Goal: Task Accomplishment & Management: Manage account settings

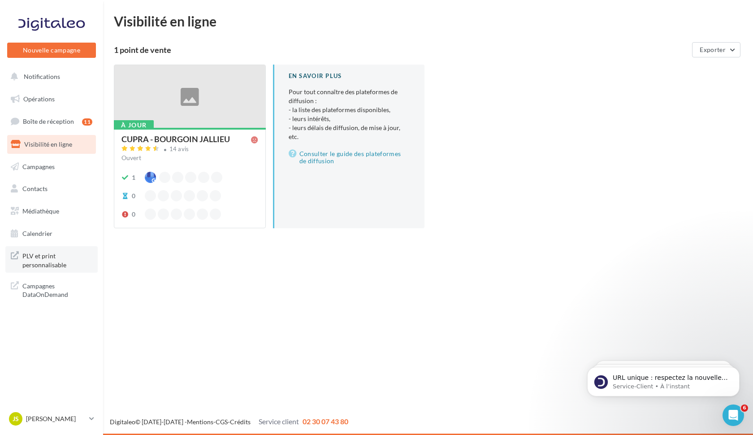
click at [44, 259] on span "PLV et print personnalisable" at bounding box center [57, 259] width 70 height 19
click at [92, 416] on icon at bounding box center [91, 419] width 5 height 8
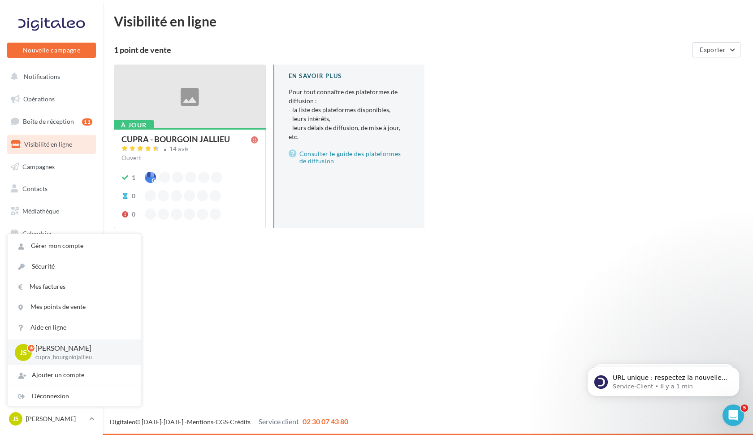
click at [217, 304] on div "Nouvelle campagne Nouvelle campagne Notifications Opérations Boîte de réception…" at bounding box center [376, 217] width 753 height 435
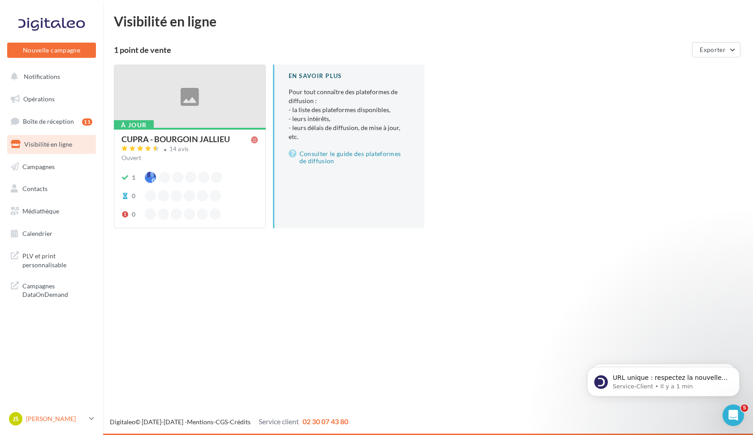
click at [92, 418] on icon at bounding box center [91, 419] width 5 height 8
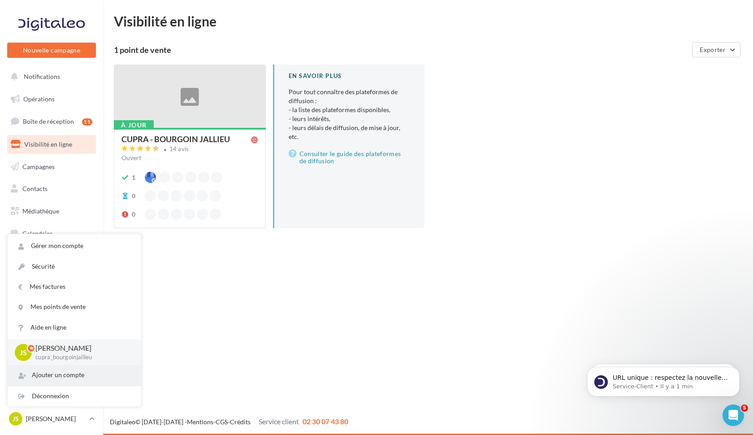
click at [69, 375] on div "Ajouter un compte" at bounding box center [75, 375] width 134 height 20
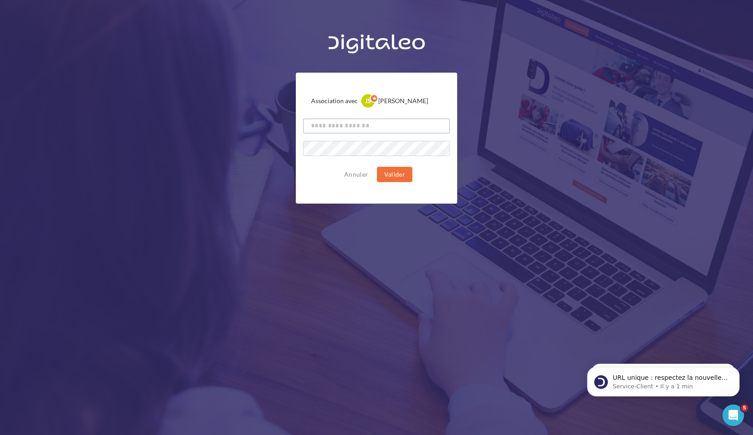
click at [335, 129] on input "text" at bounding box center [376, 125] width 147 height 15
type input "*"
click at [405, 171] on button "Valider" at bounding box center [394, 174] width 35 height 15
click at [400, 180] on button "Valider" at bounding box center [394, 174] width 35 height 15
click at [344, 125] on input "**********" at bounding box center [376, 125] width 147 height 15
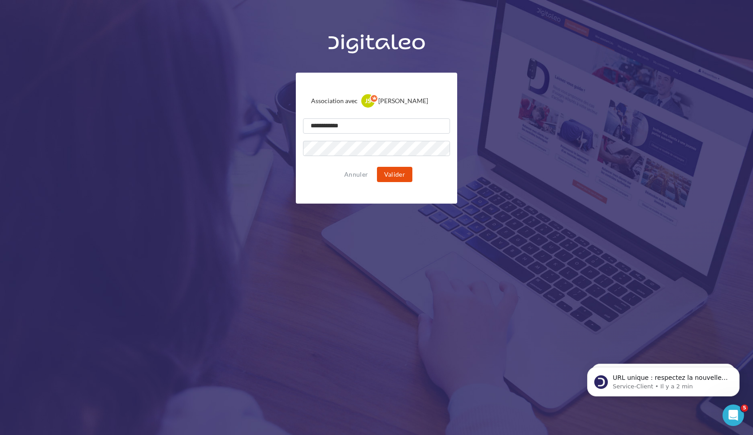
click at [392, 172] on button "Valider" at bounding box center [394, 174] width 35 height 15
click at [352, 130] on input "**********" at bounding box center [376, 125] width 147 height 15
click at [389, 172] on button "Valider" at bounding box center [394, 174] width 35 height 15
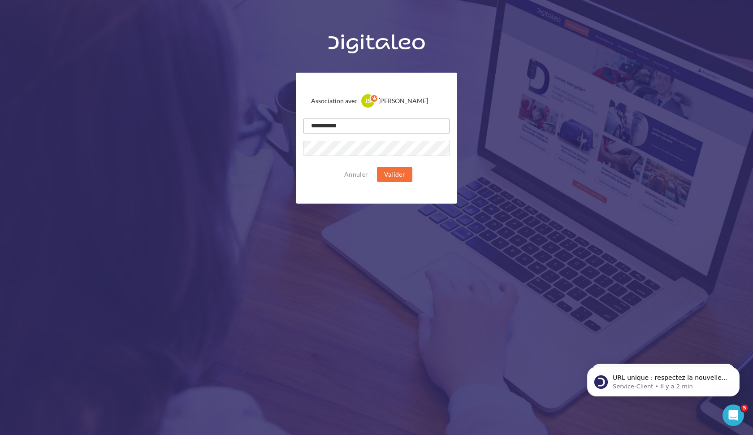
click at [358, 127] on input "**********" at bounding box center [376, 125] width 147 height 15
type input "**********"
click at [402, 174] on button "Valider" at bounding box center [394, 174] width 35 height 15
click at [217, 126] on div "**********" at bounding box center [376, 116] width 753 height 175
click at [591, 56] on div "**********" at bounding box center [376, 116] width 753 height 175
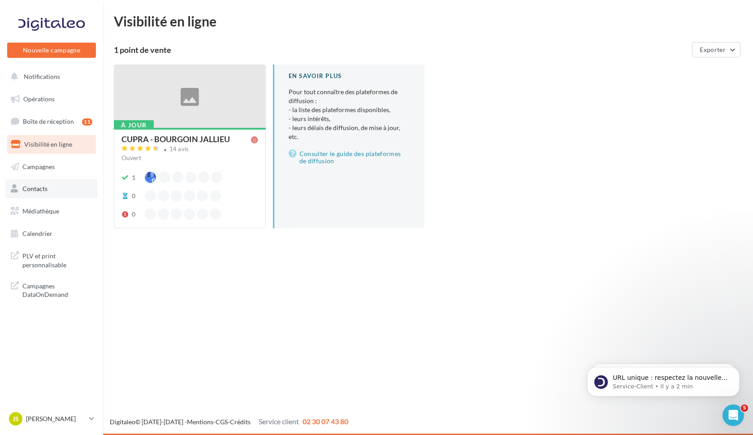
click at [43, 192] on link "Contacts" at bounding box center [51, 188] width 92 height 19
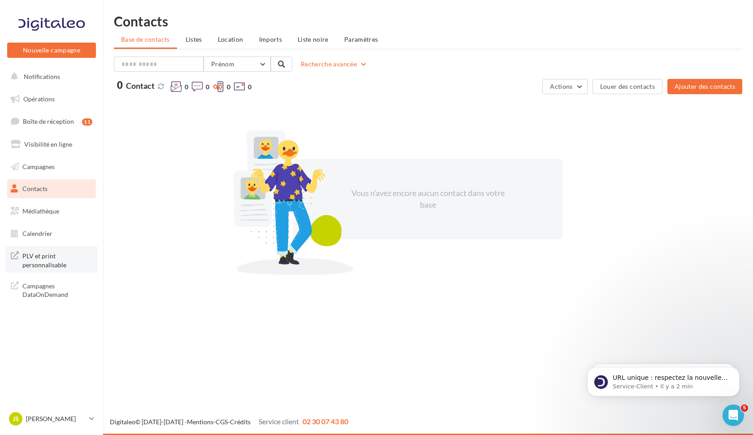
click at [48, 260] on span "PLV et print personnalisable" at bounding box center [57, 259] width 70 height 19
click at [147, 38] on ul "Base de contacts Listes Location Imports Liste noire Paramètres" at bounding box center [428, 40] width 629 height 18
click at [193, 37] on span "Listes" at bounding box center [194, 39] width 17 height 8
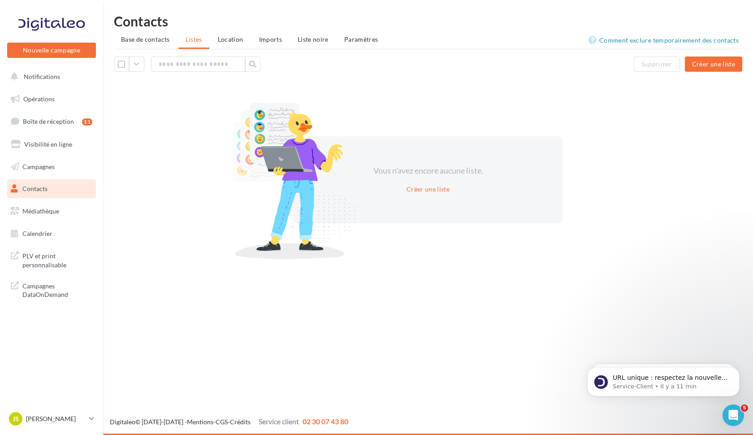
click at [39, 188] on span "Contacts" at bounding box center [34, 189] width 25 height 8
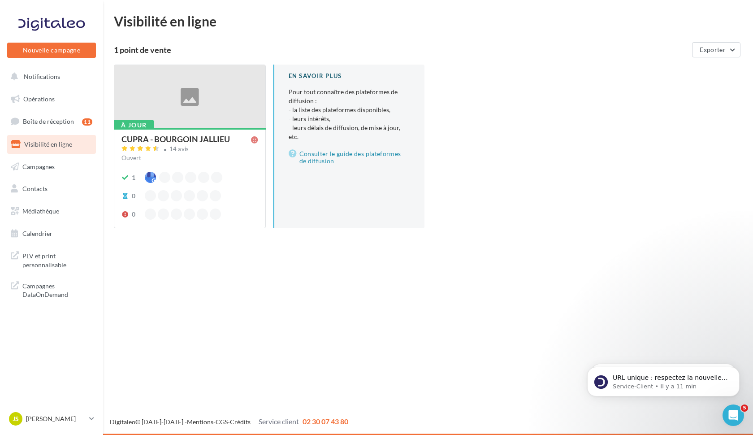
click at [189, 104] on div at bounding box center [189, 97] width 151 height 64
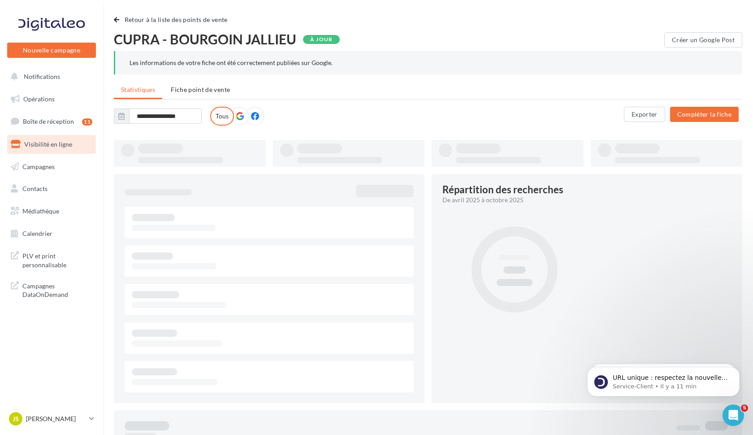
type input "**********"
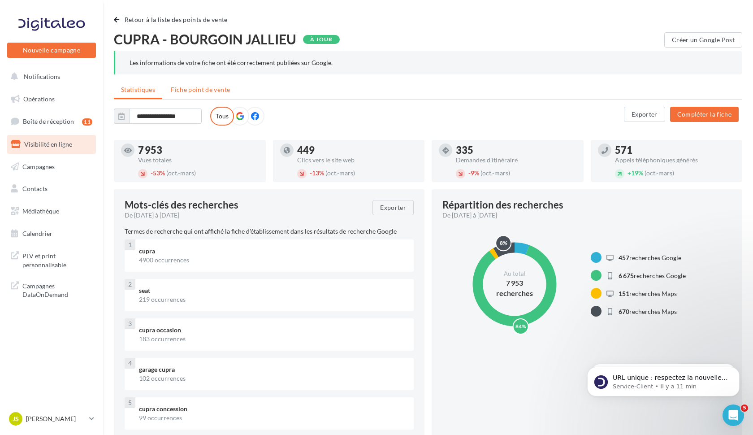
click at [216, 88] on span "Fiche point de vente" at bounding box center [200, 90] width 59 height 8
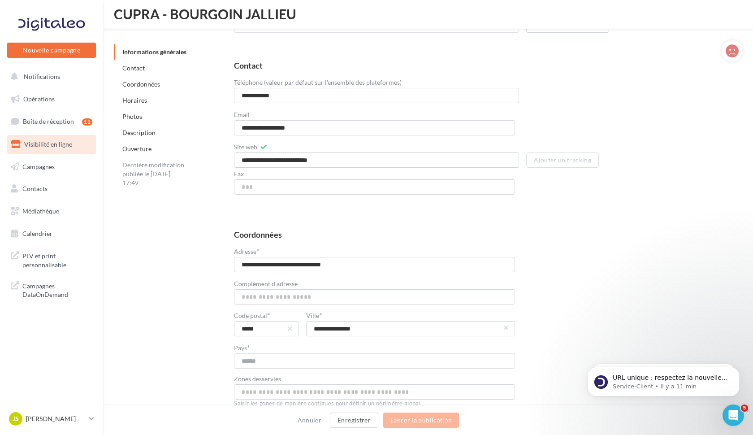
scroll to position [353, 0]
click at [285, 264] on input "**********" at bounding box center [374, 263] width 281 height 15
click at [275, 265] on input "*****" at bounding box center [374, 263] width 281 height 15
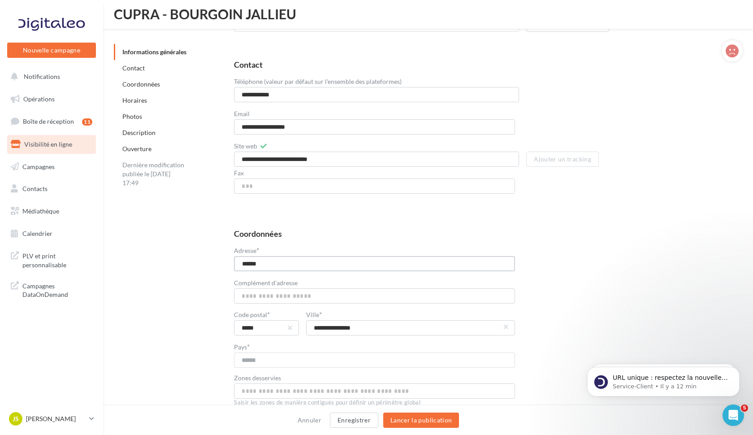
click at [275, 265] on input "*****" at bounding box center [374, 263] width 281 height 15
paste input "**********"
type input "**********"
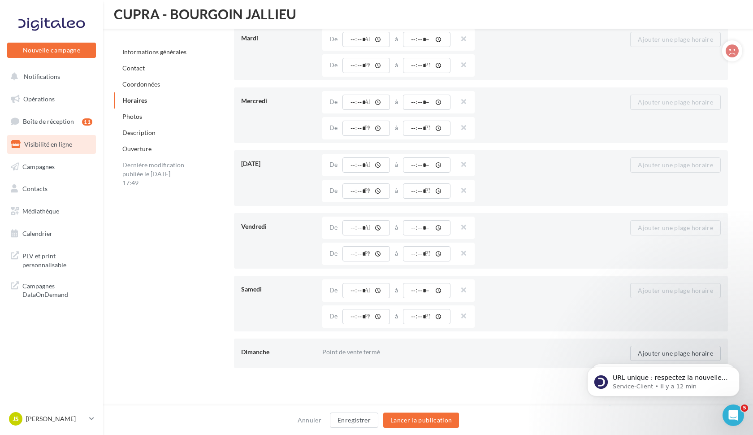
scroll to position [873, 0]
click at [345, 421] on button "Enregistrer" at bounding box center [354, 420] width 48 height 15
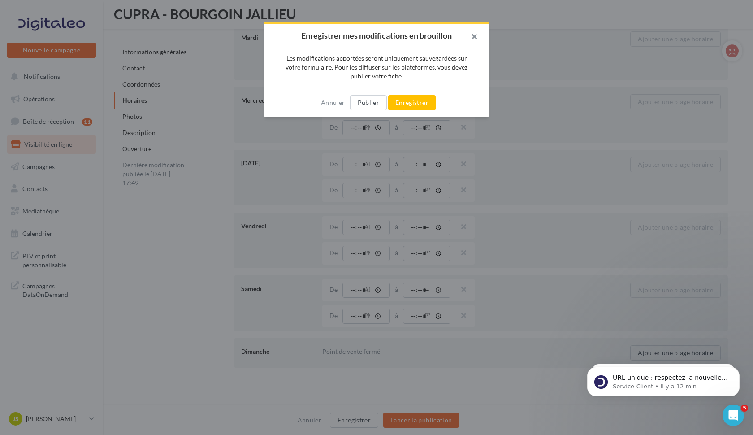
click at [471, 38] on button "button" at bounding box center [471, 37] width 36 height 27
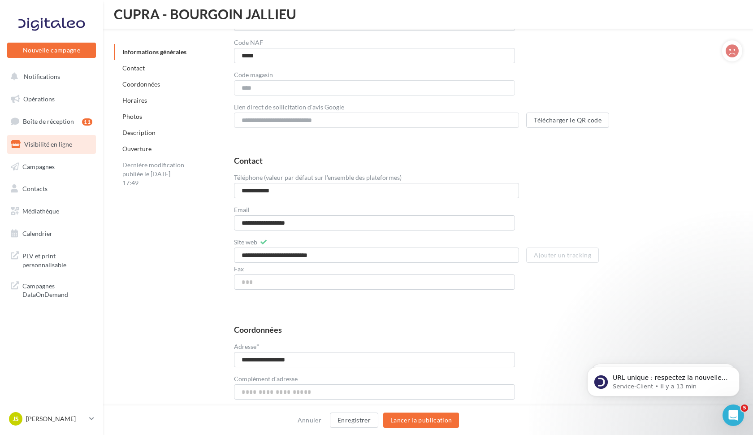
scroll to position [233, 0]
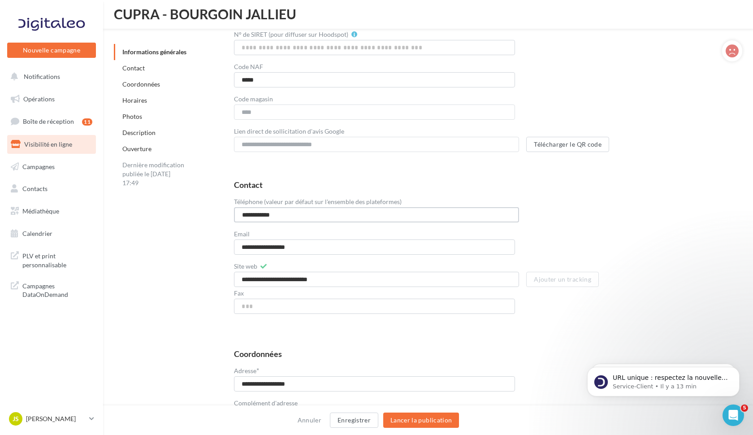
click at [277, 217] on input "**********" at bounding box center [376, 214] width 285 height 15
paste input "*"
click at [243, 216] on input "**********" at bounding box center [376, 214] width 285 height 15
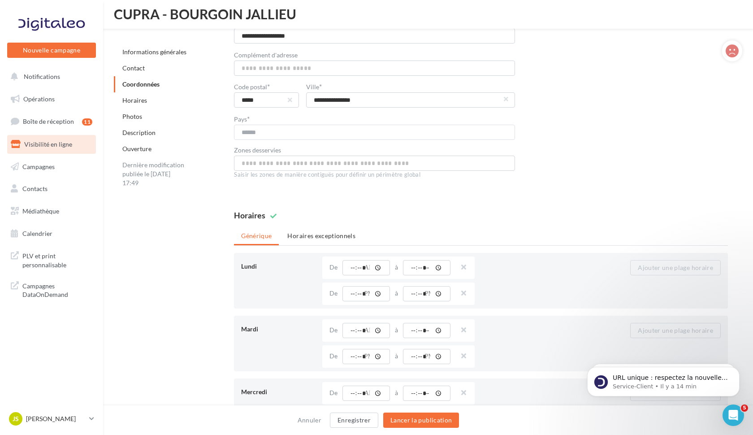
scroll to position [635, 0]
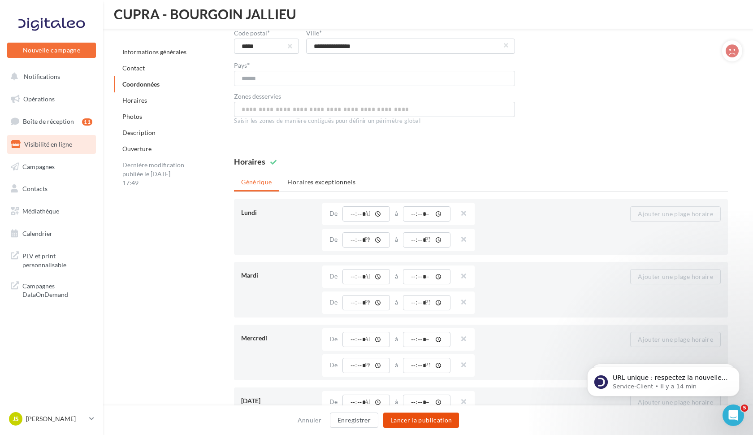
type input "**********"
click at [424, 424] on button "Lancer la publication" at bounding box center [421, 420] width 76 height 15
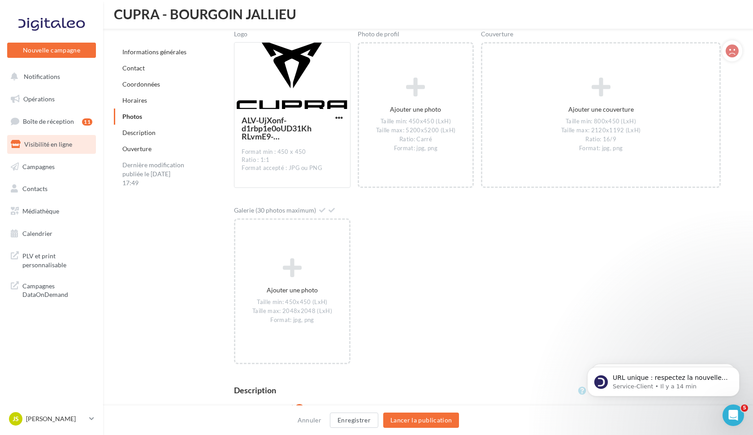
scroll to position [1209, 0]
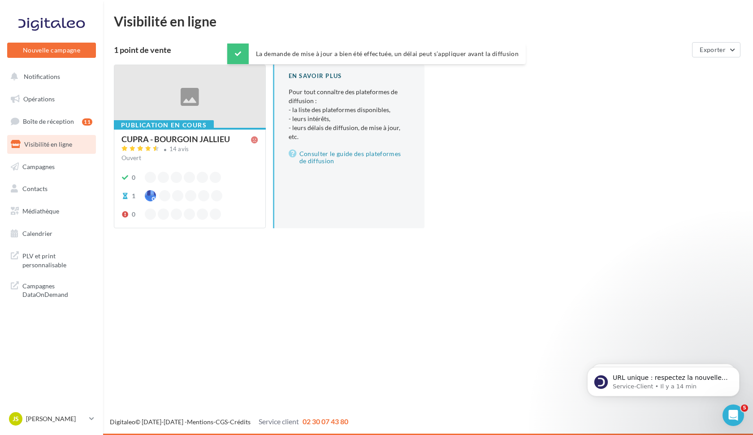
click at [185, 96] on div at bounding box center [189, 97] width 151 height 64
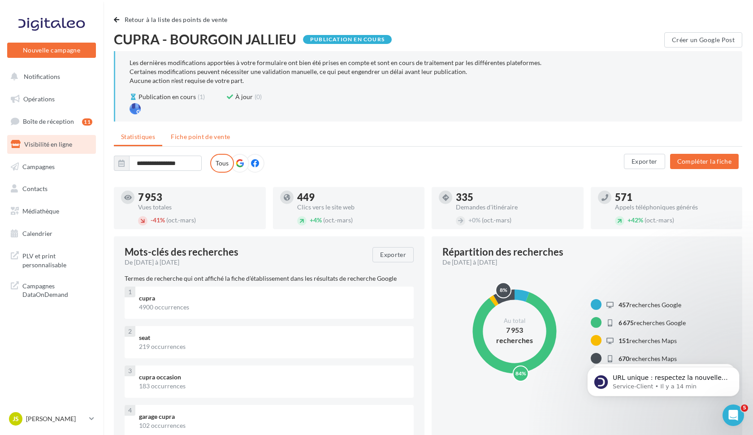
click at [189, 136] on span "Fiche point de vente" at bounding box center [200, 137] width 59 height 8
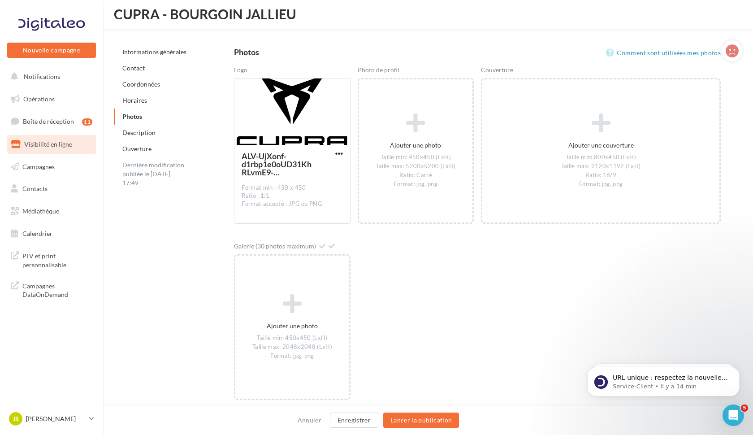
scroll to position [1240, 0]
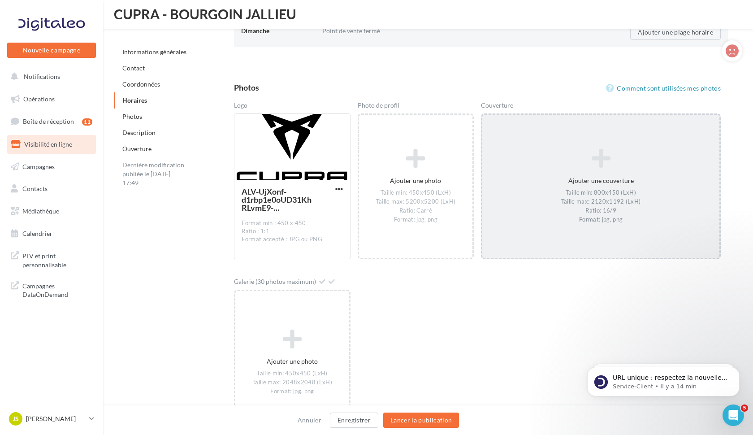
click at [593, 170] on div "Ajouter une couverture Taille min: 800x450 (LxH) Taille max: 2120x1192 (LxH) Ra…" at bounding box center [600, 186] width 237 height 84
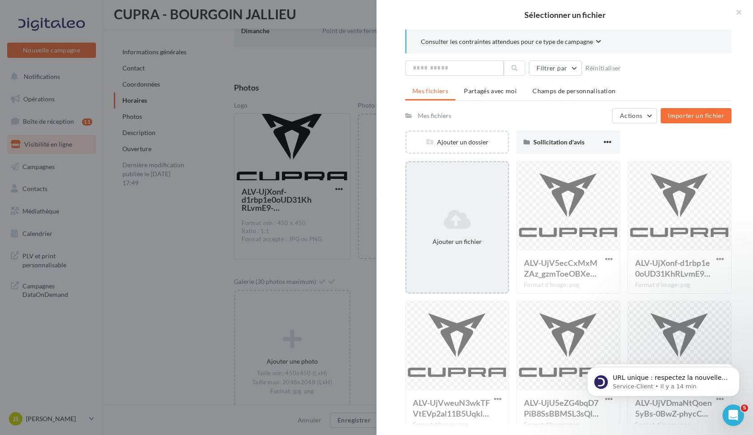
click at [455, 210] on icon at bounding box center [457, 220] width 94 height 22
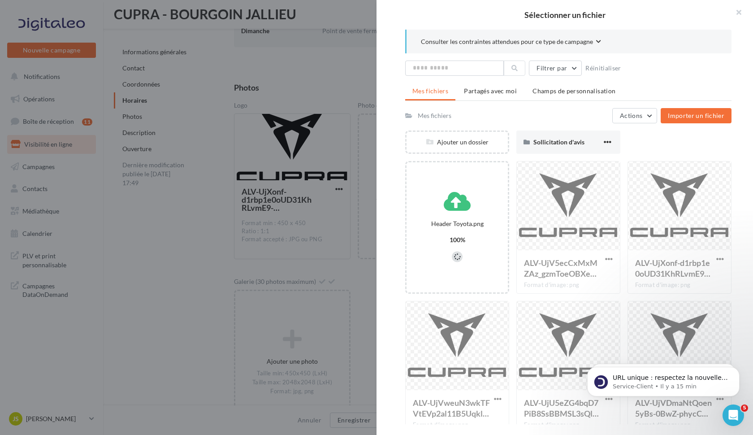
click at [459, 252] on div at bounding box center [568, 332] width 326 height 498
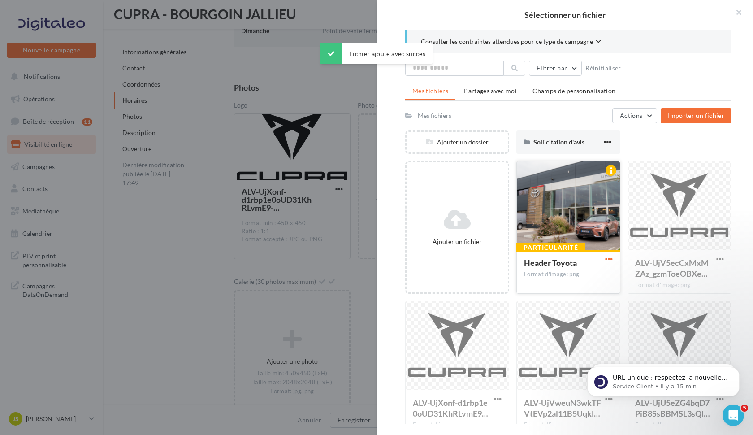
click at [607, 258] on span "button" at bounding box center [609, 259] width 8 height 8
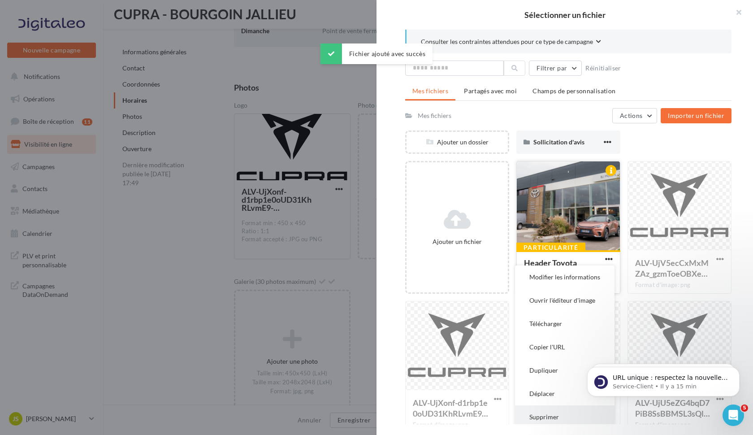
click at [553, 414] on button "Supprimer" at bounding box center [565, 416] width 100 height 23
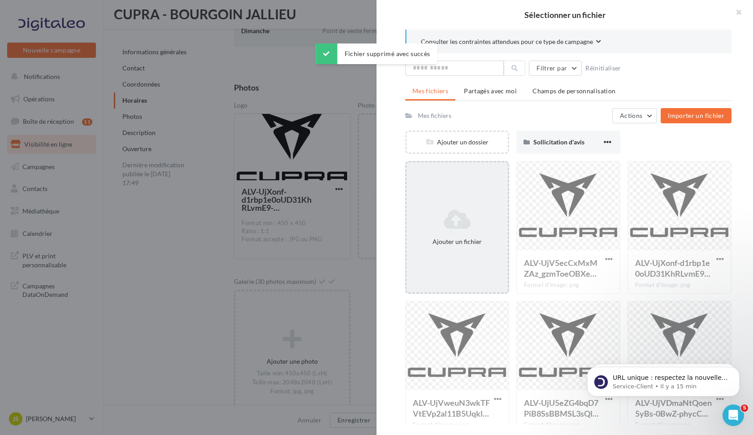
click at [452, 221] on icon at bounding box center [457, 220] width 94 height 22
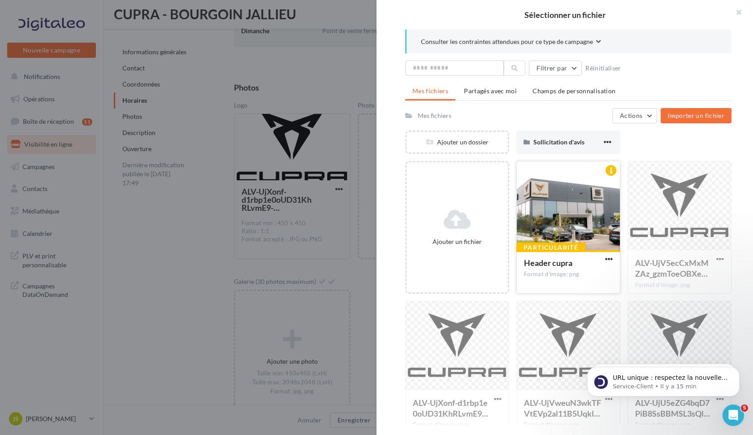
click at [564, 200] on div at bounding box center [568, 206] width 103 height 90
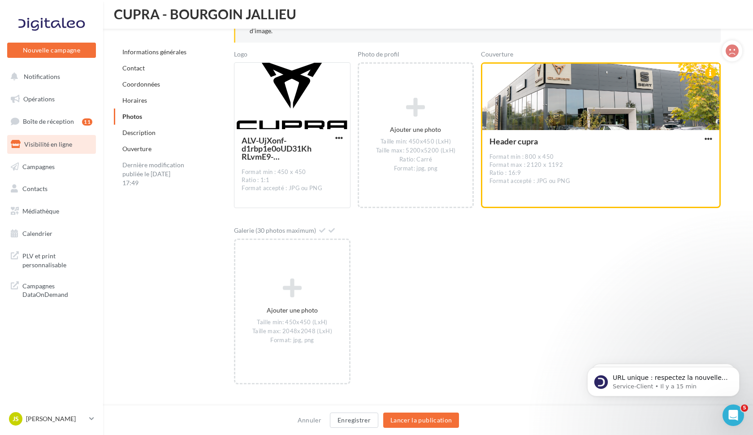
scroll to position [1332, 0]
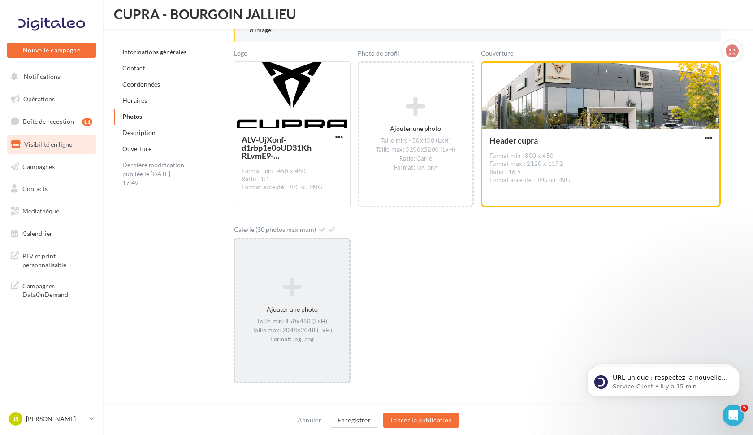
click at [295, 289] on icon at bounding box center [292, 288] width 106 height 22
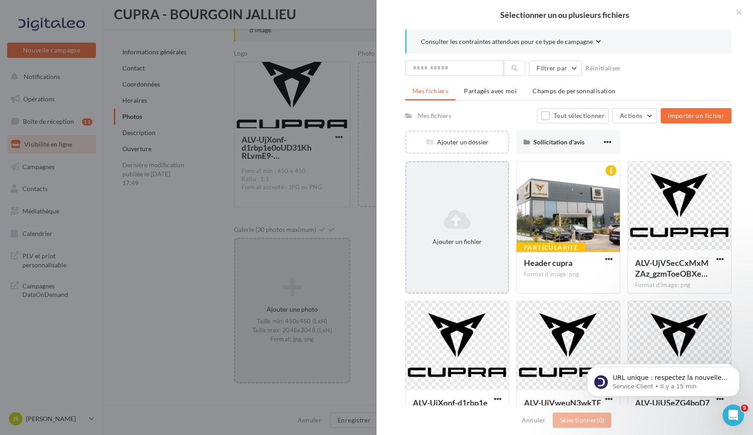
click at [466, 217] on icon at bounding box center [457, 220] width 94 height 22
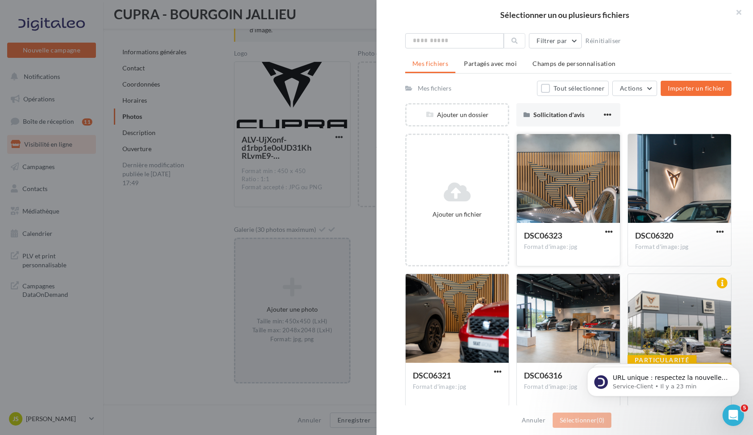
scroll to position [27, 0]
click at [497, 375] on span "button" at bounding box center [498, 372] width 8 height 8
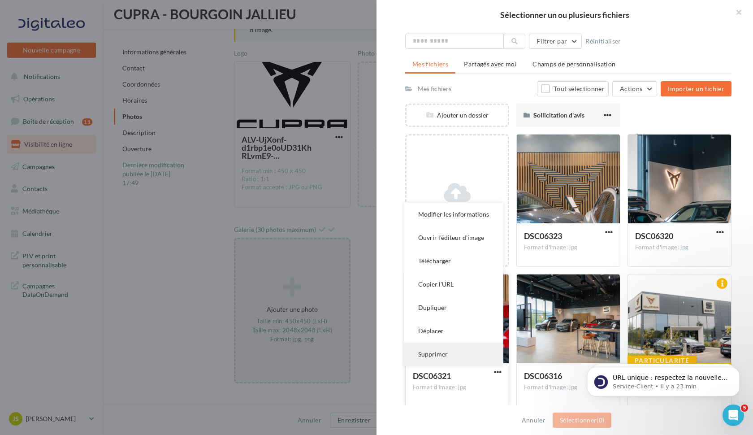
click at [456, 354] on button "Supprimer" at bounding box center [454, 354] width 100 height 23
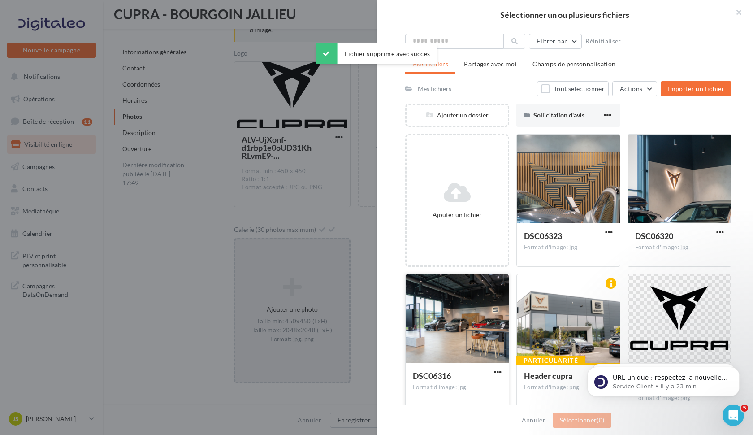
click at [464, 335] on div at bounding box center [457, 319] width 103 height 90
click at [682, 185] on div at bounding box center [679, 180] width 103 height 90
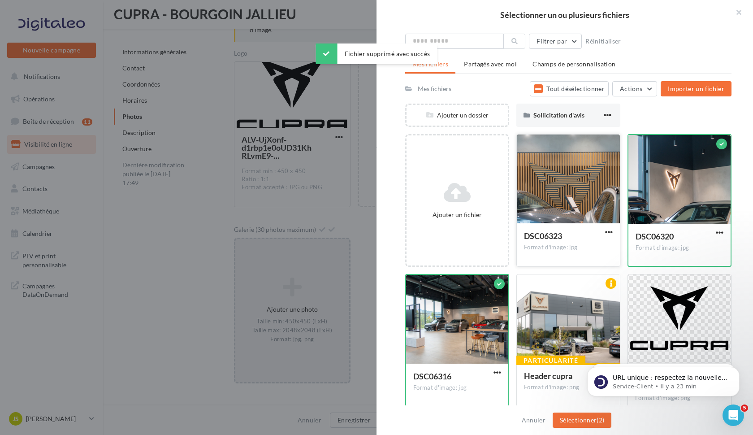
click at [578, 191] on div at bounding box center [568, 180] width 103 height 90
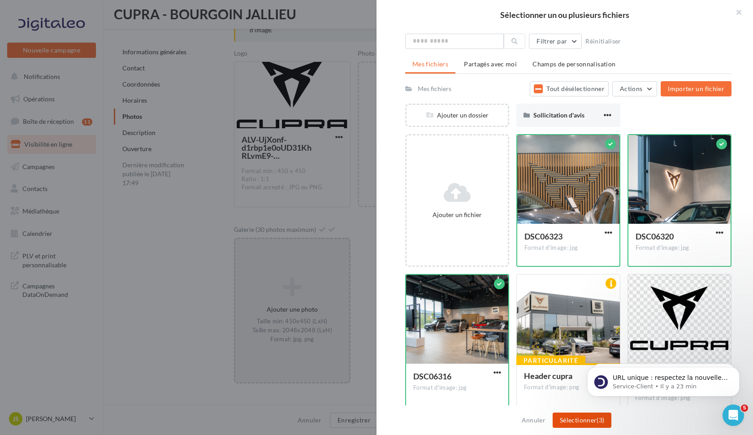
click at [585, 421] on button "Sélectionner (3)" at bounding box center [582, 420] width 59 height 15
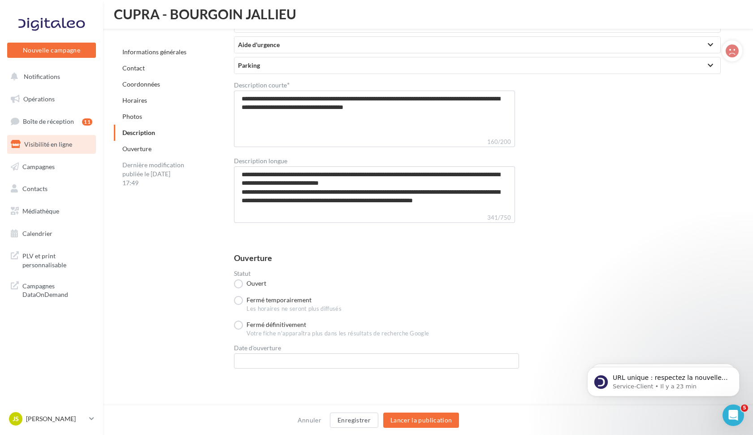
scroll to position [1981, 0]
click at [362, 422] on button "Enregistrer" at bounding box center [354, 420] width 48 height 15
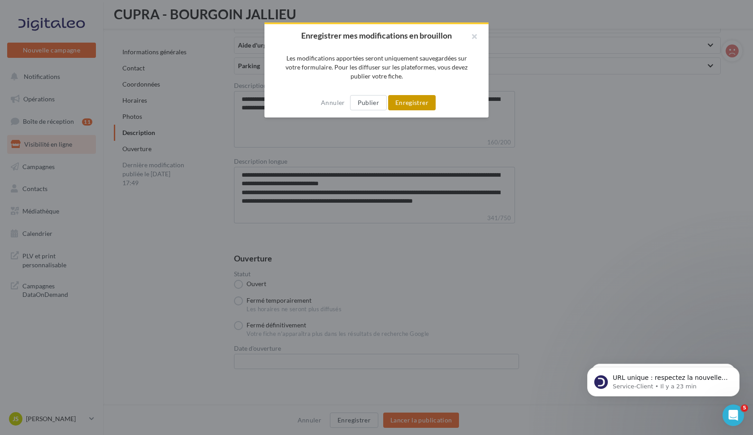
click at [402, 102] on button "Enregistrer" at bounding box center [412, 102] width 48 height 15
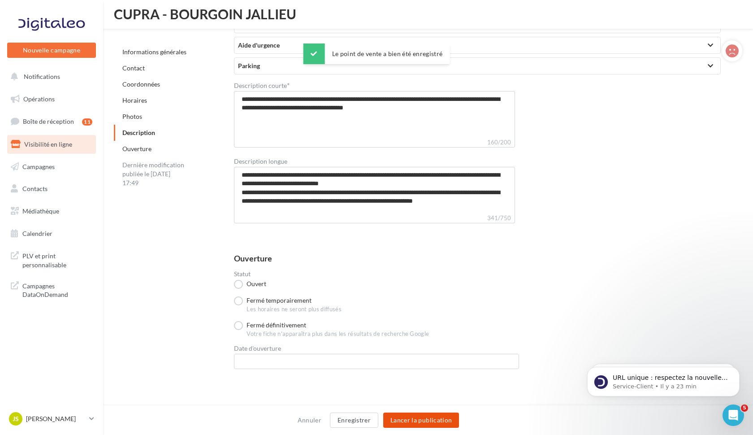
scroll to position [1942, 0]
click at [426, 418] on button "Lancer la publication" at bounding box center [421, 420] width 76 height 15
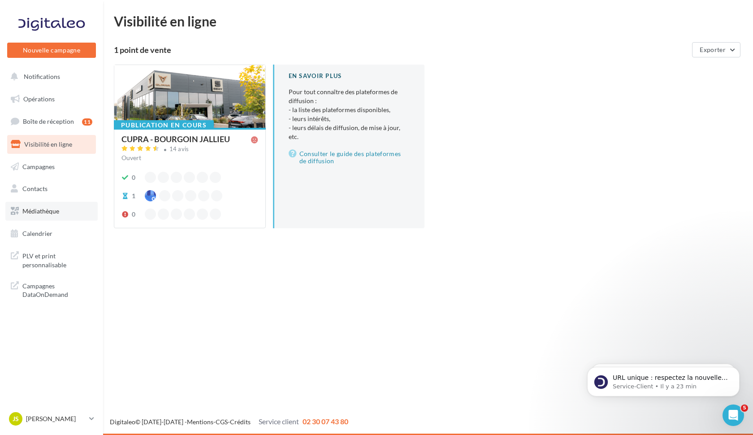
click at [38, 207] on span "Médiathèque" at bounding box center [40, 211] width 37 height 8
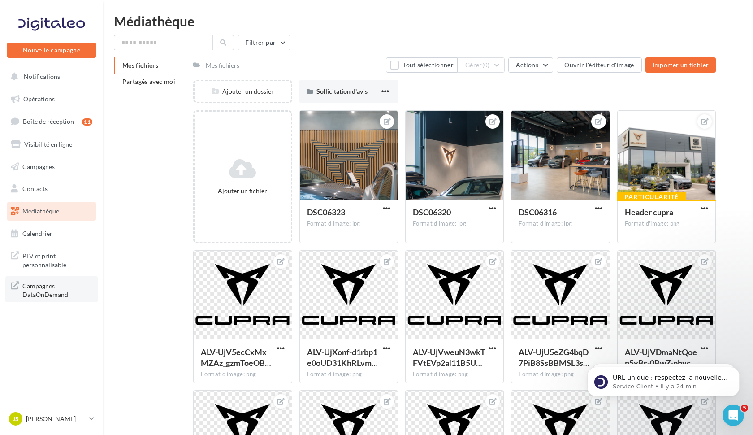
click at [37, 291] on span "Campagnes DataOnDemand" at bounding box center [57, 289] width 70 height 19
click at [34, 187] on span "Contacts" at bounding box center [34, 189] width 25 height 8
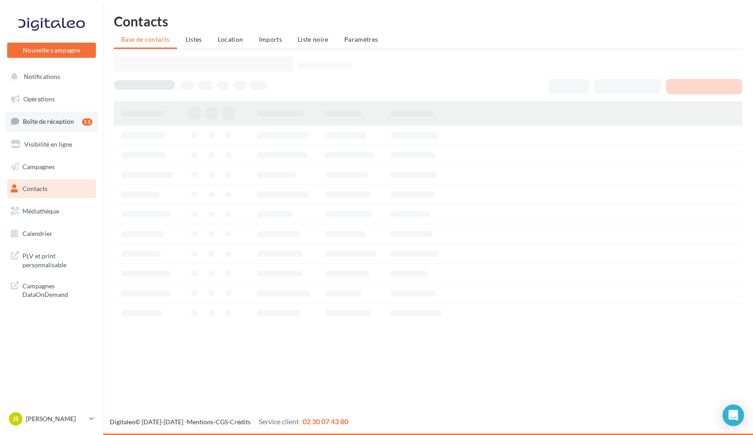
click at [48, 120] on span "Boîte de réception" at bounding box center [48, 121] width 51 height 8
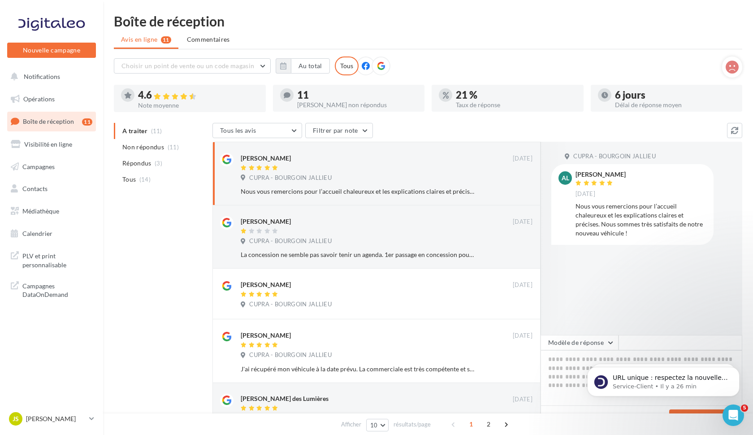
click at [364, 66] on icon at bounding box center [366, 66] width 8 height 8
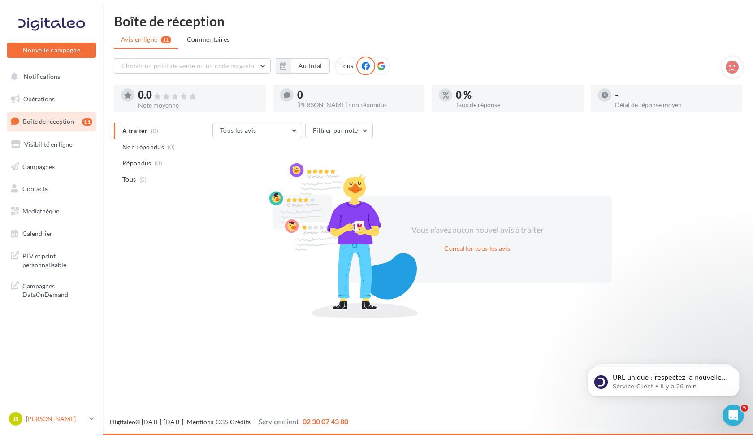
click at [89, 419] on link "Js Jésus VALLE cupra_bourgoinjallieu" at bounding box center [51, 418] width 89 height 17
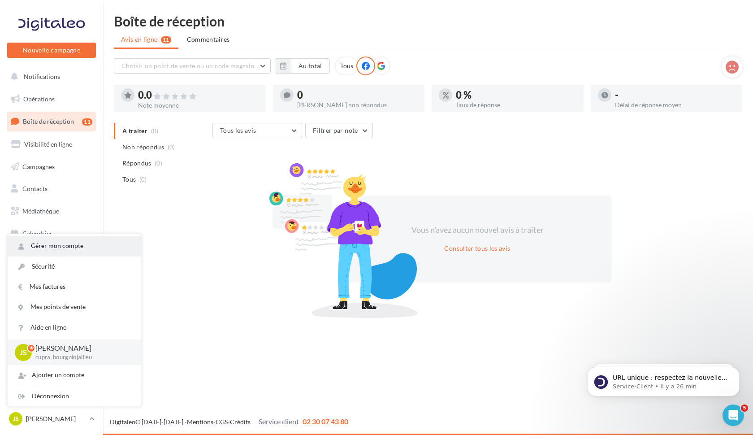
click at [71, 248] on link "Gérer mon compte" at bounding box center [75, 246] width 134 height 20
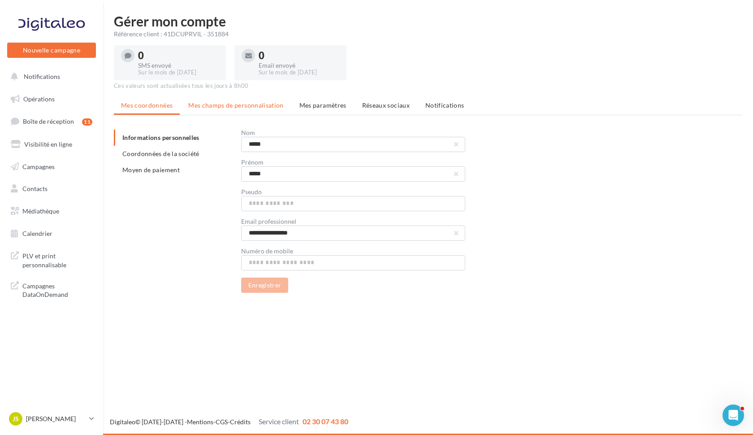
click at [216, 107] on span "Mes champs de personnalisation" at bounding box center [236, 105] width 96 height 8
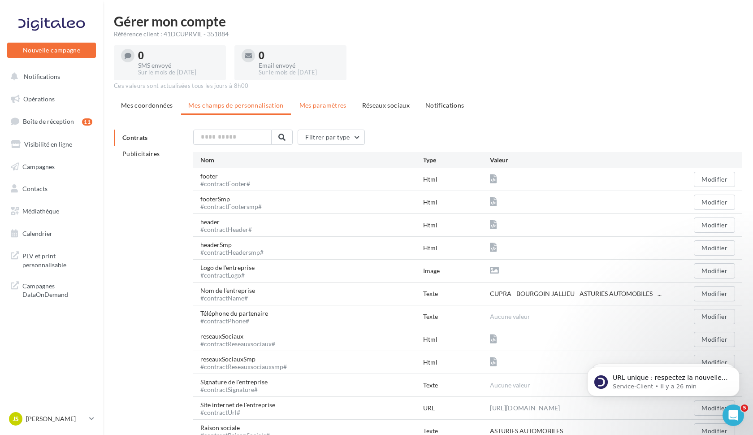
click at [311, 106] on span "Mes paramètres" at bounding box center [323, 105] width 47 height 8
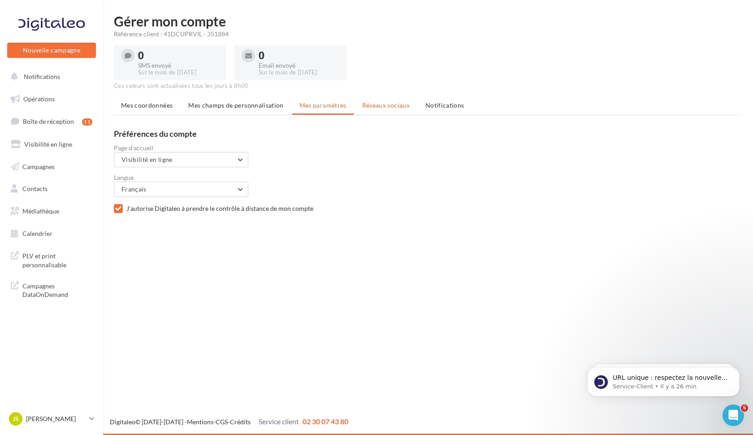
click at [387, 111] on li "Réseaux sociaux" at bounding box center [386, 105] width 62 height 16
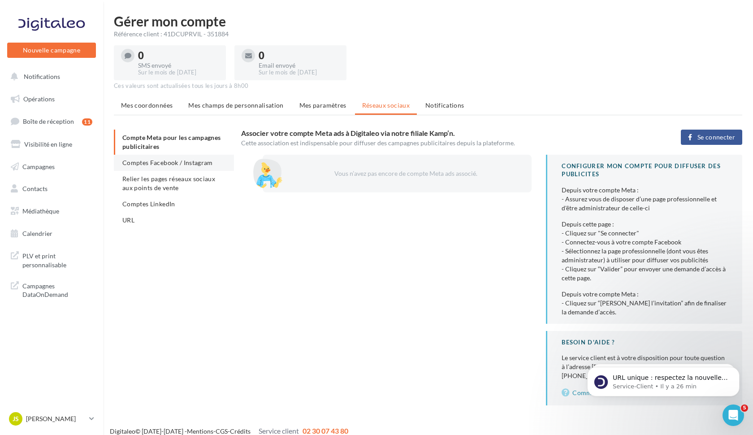
click at [156, 163] on span "Comptes Facebook / Instagram" at bounding box center [167, 163] width 91 height 8
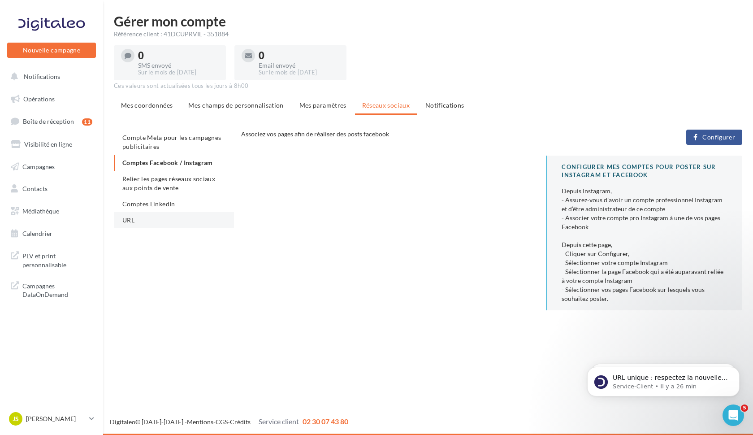
click at [130, 220] on span "URL" at bounding box center [128, 220] width 12 height 8
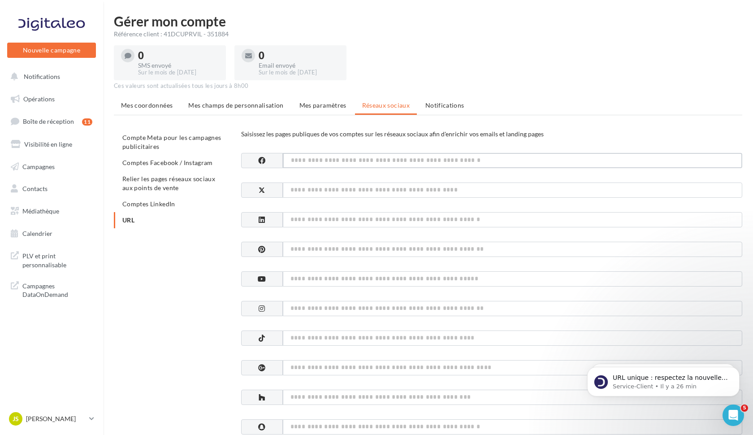
click at [311, 161] on input at bounding box center [513, 160] width 460 height 15
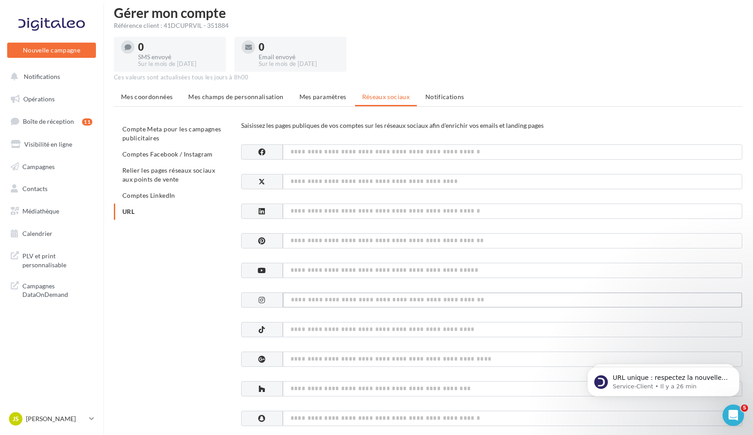
click at [335, 304] on input at bounding box center [513, 299] width 460 height 15
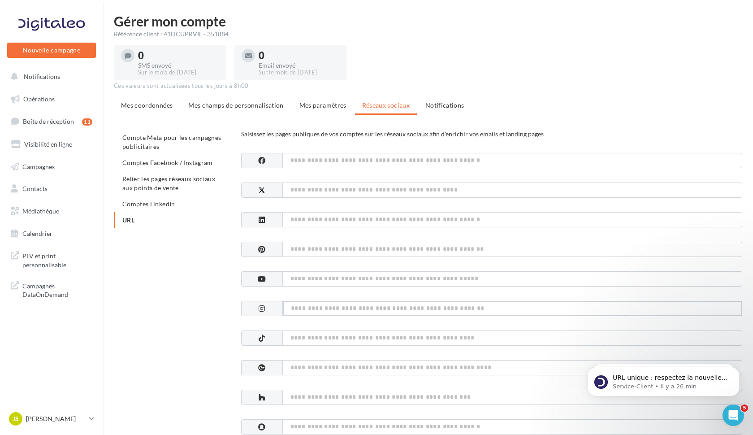
scroll to position [0, 0]
paste input "**********"
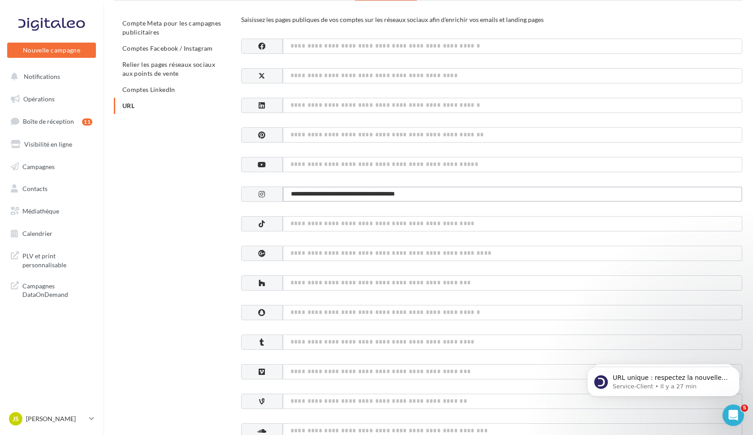
scroll to position [114, 0]
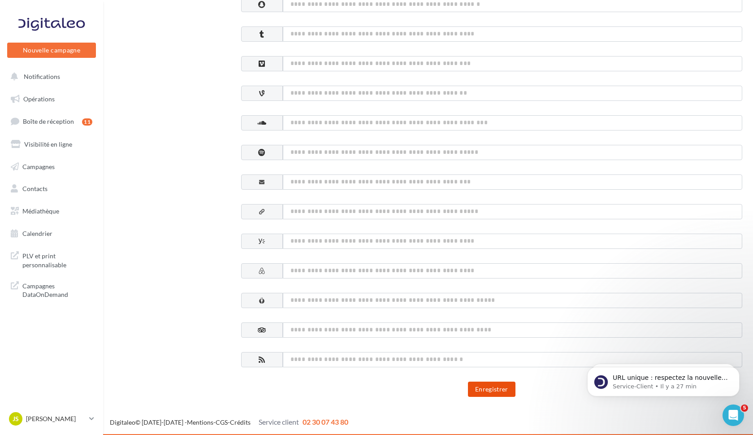
type input "**********"
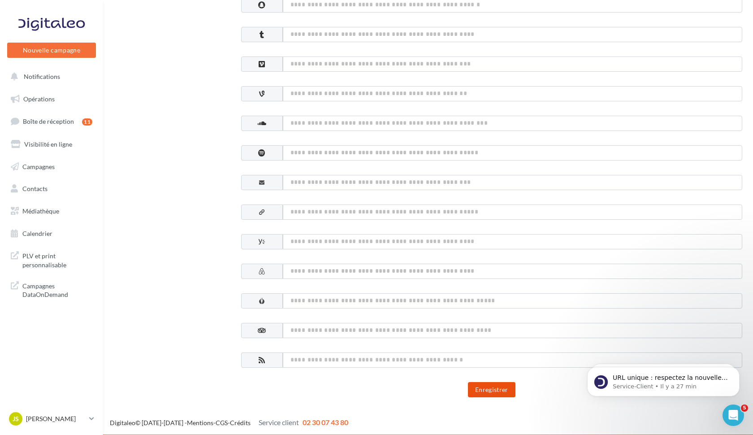
click at [488, 388] on button "Enregistrer" at bounding box center [492, 389] width 48 height 15
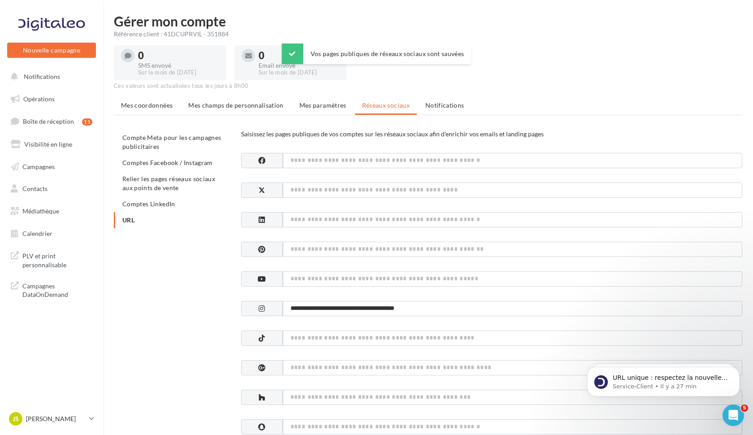
scroll to position [0, 0]
click at [156, 162] on span "Comptes Facebook / Instagram" at bounding box center [167, 163] width 91 height 8
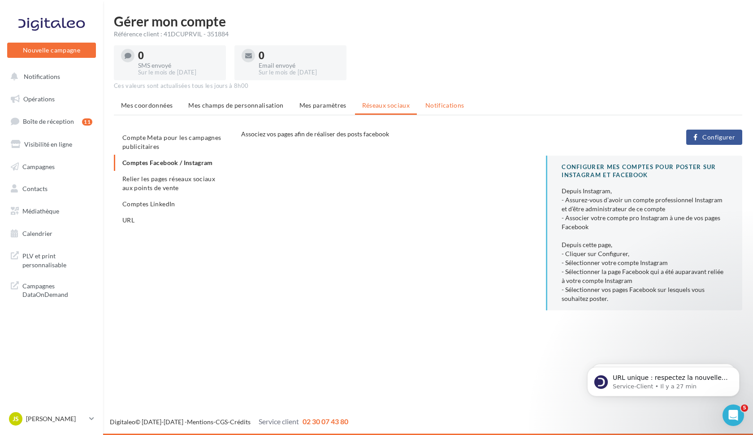
click at [439, 101] on span "Notifications" at bounding box center [445, 105] width 39 height 8
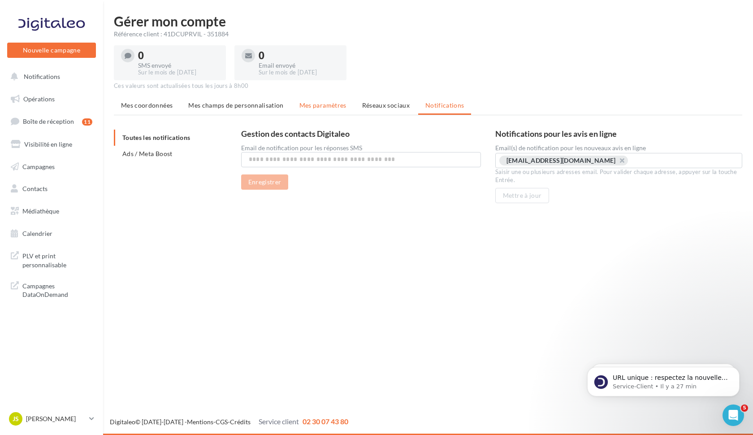
click at [335, 103] on span "Mes paramètres" at bounding box center [323, 105] width 47 height 8
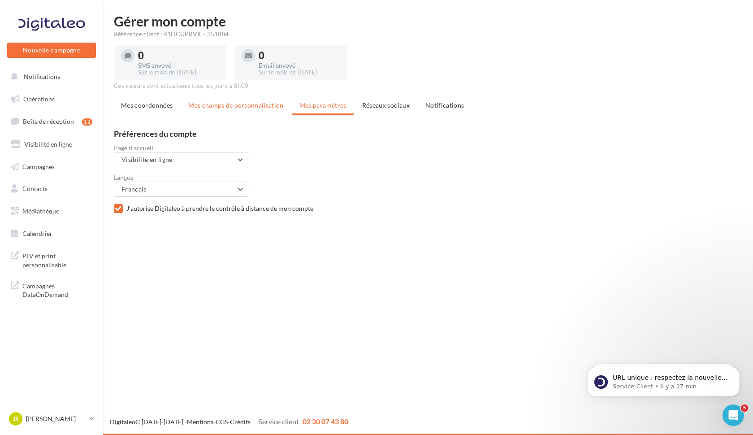
click at [252, 105] on span "Mes champs de personnalisation" at bounding box center [236, 105] width 96 height 8
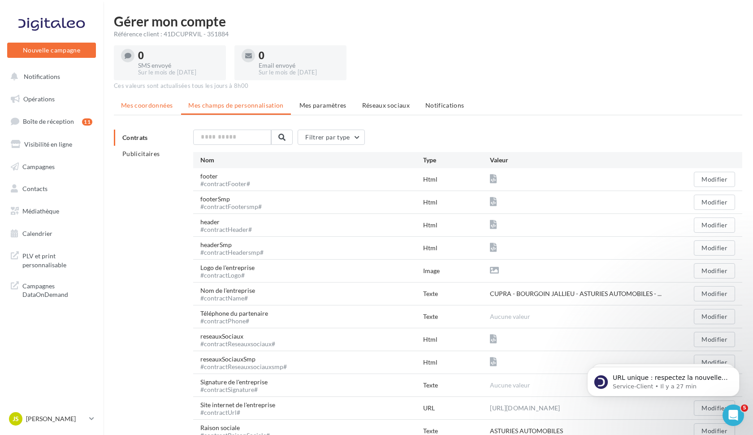
click at [133, 109] on li "Mes coordonnées" at bounding box center [147, 105] width 66 height 16
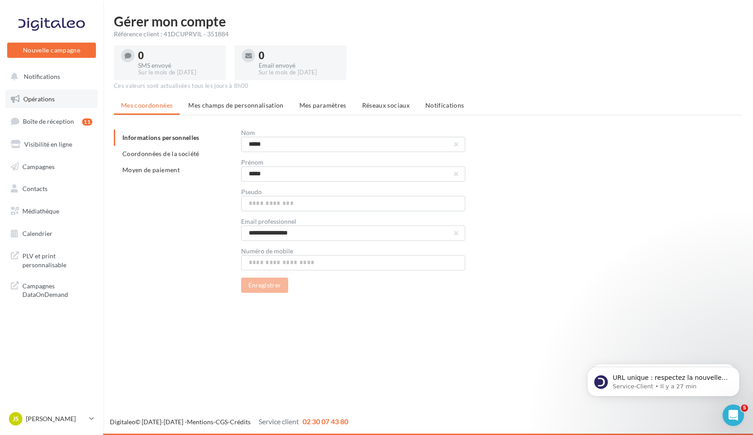
click at [39, 100] on span "Opérations" at bounding box center [38, 99] width 31 height 8
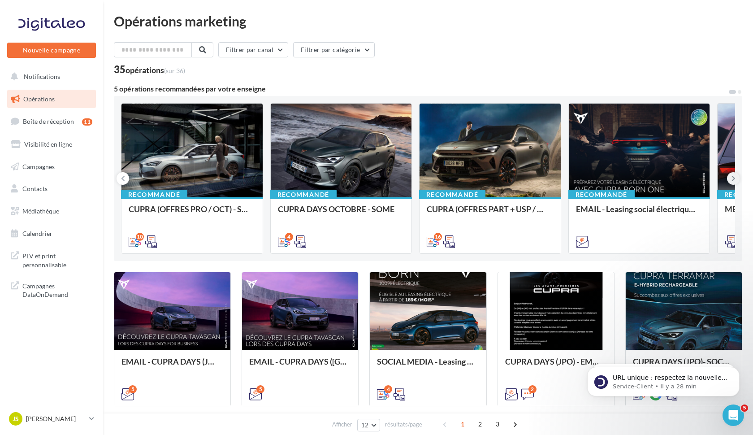
click at [733, 181] on icon at bounding box center [734, 178] width 4 height 9
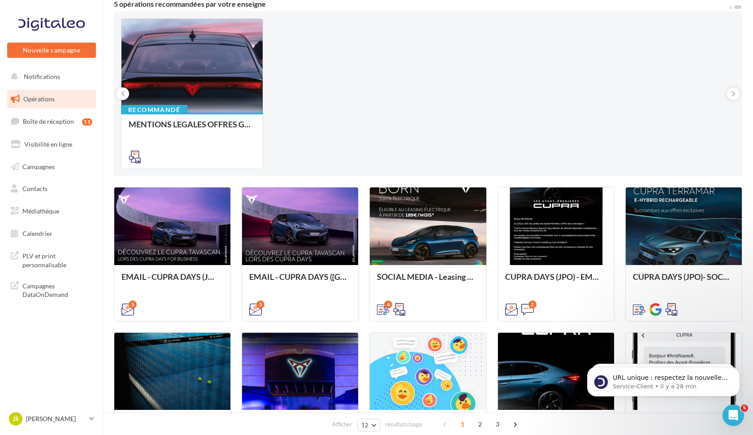
scroll to position [230, 0]
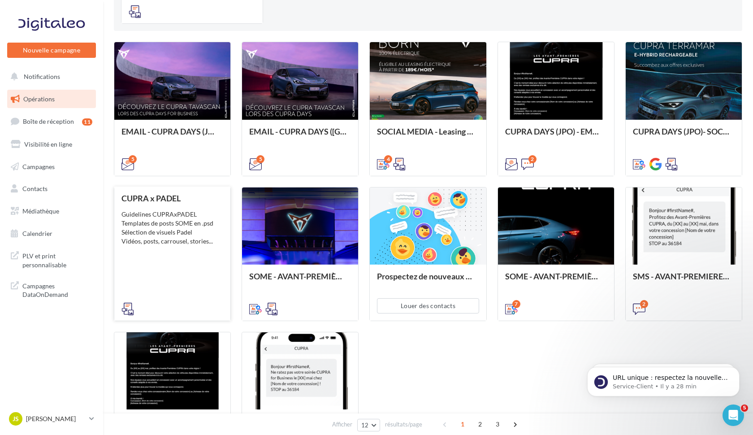
click at [179, 207] on div "CUPRA x PADEL Guidelines CUPRAxPADEL Templates de posts SOME en .psd Sélection …" at bounding box center [173, 253] width 102 height 119
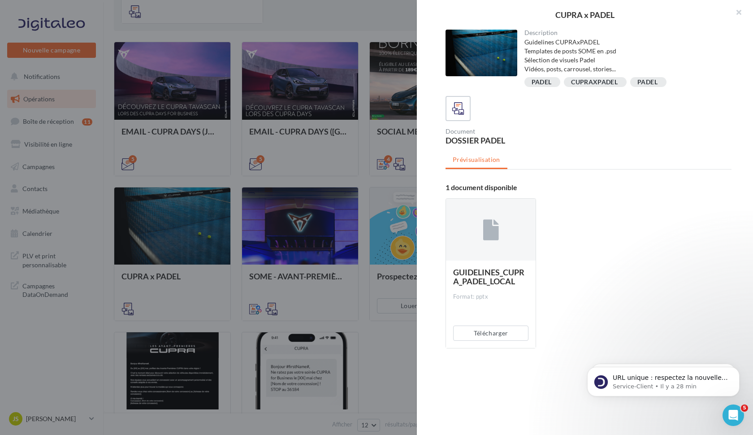
click at [444, 223] on div "Description Guidelines CUPRAxPADEL Templates de posts SOME en .psd Sélection de…" at bounding box center [588, 218] width 343 height 377
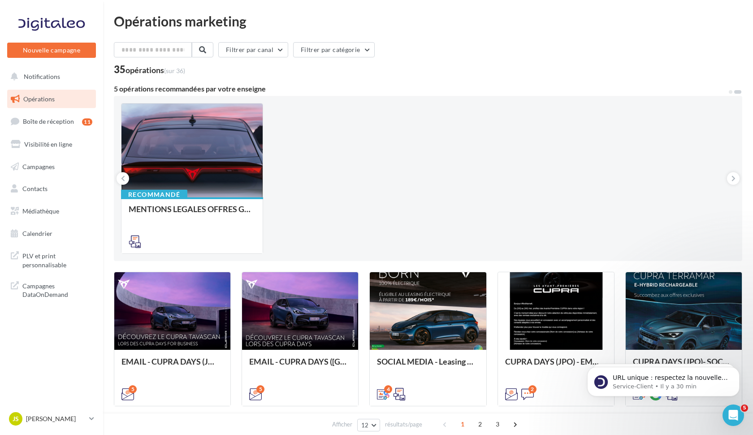
scroll to position [0, 0]
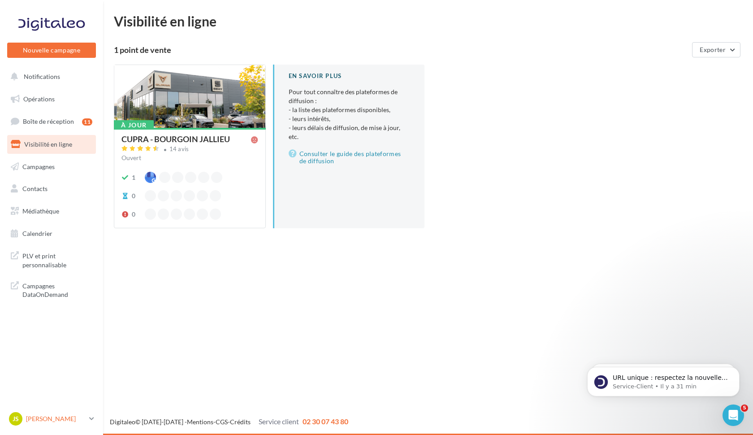
click at [90, 421] on icon at bounding box center [91, 419] width 5 height 8
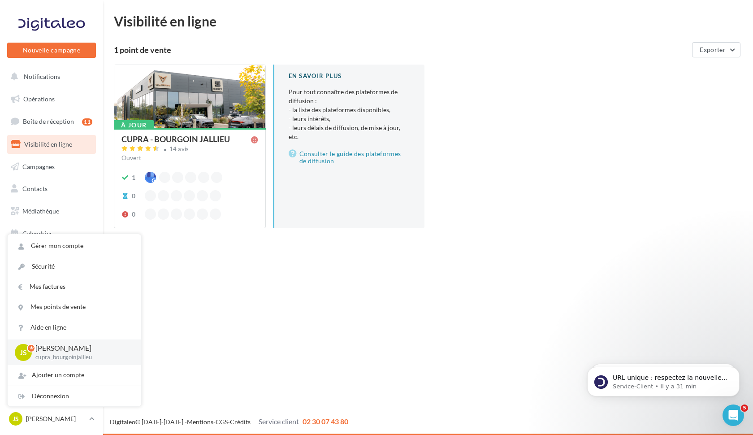
click at [443, 273] on div "Nouvelle campagne Nouvelle campagne Notifications Opérations Boîte de réception…" at bounding box center [376, 217] width 753 height 435
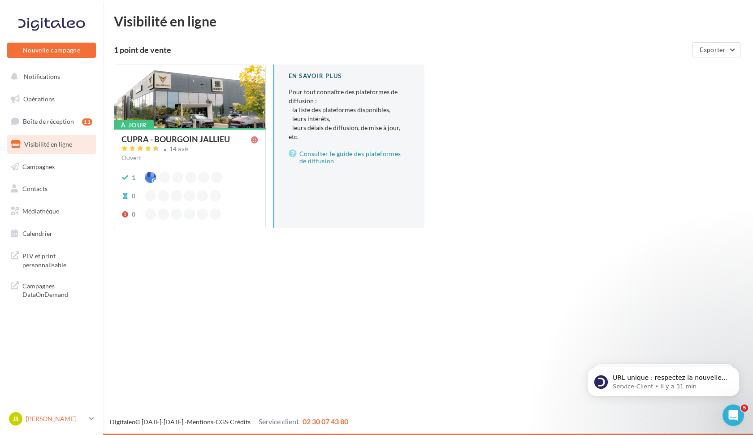
click at [89, 421] on link "Js Jésus VALLE cupra_bourgoinjallieu" at bounding box center [51, 418] width 89 height 17
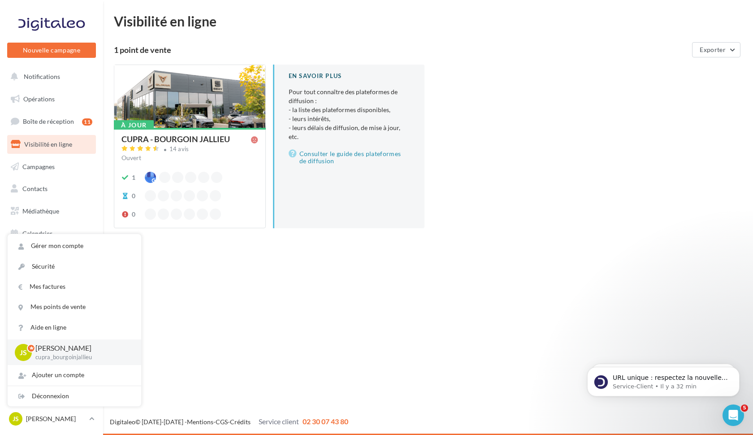
click at [209, 140] on div "CUPRA - BOURGOIN JALLIEU" at bounding box center [176, 139] width 109 height 8
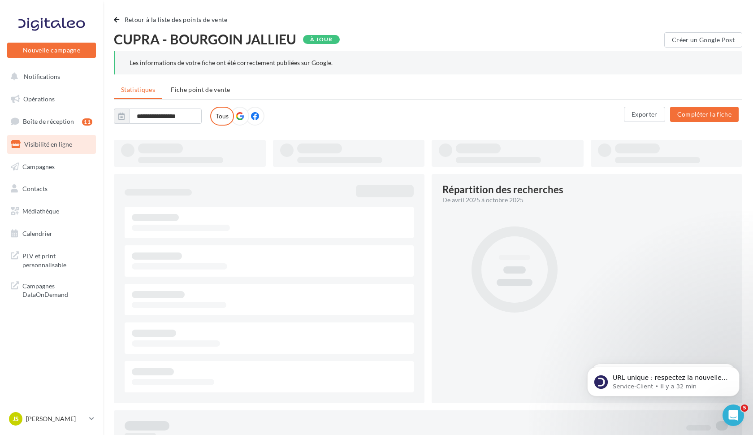
type input "**********"
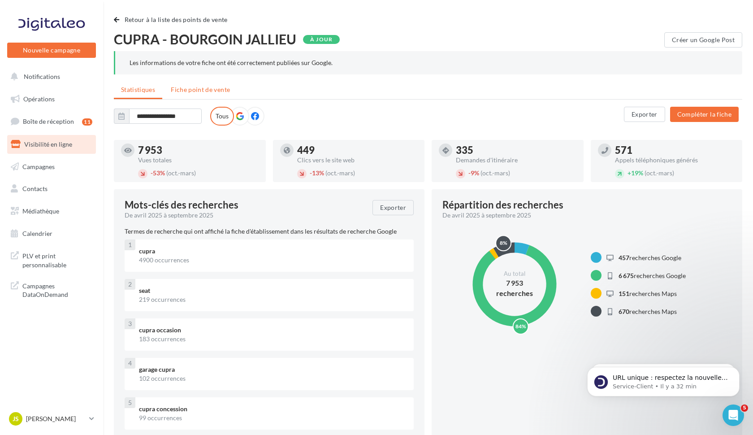
click at [195, 93] on span "Fiche point de vente" at bounding box center [200, 90] width 59 height 8
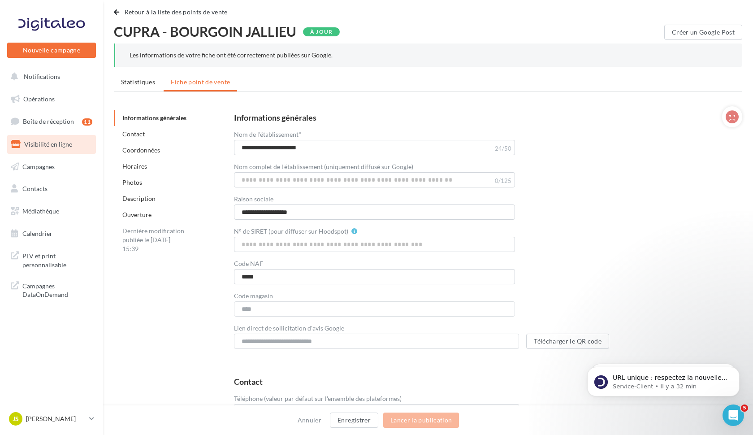
scroll to position [9, 0]
click at [57, 142] on span "Visibilité en ligne" at bounding box center [48, 144] width 48 height 8
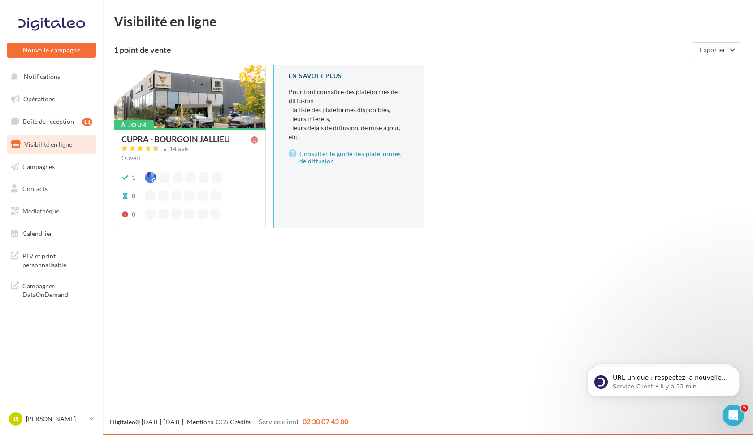
click at [182, 96] on div at bounding box center [189, 97] width 151 height 64
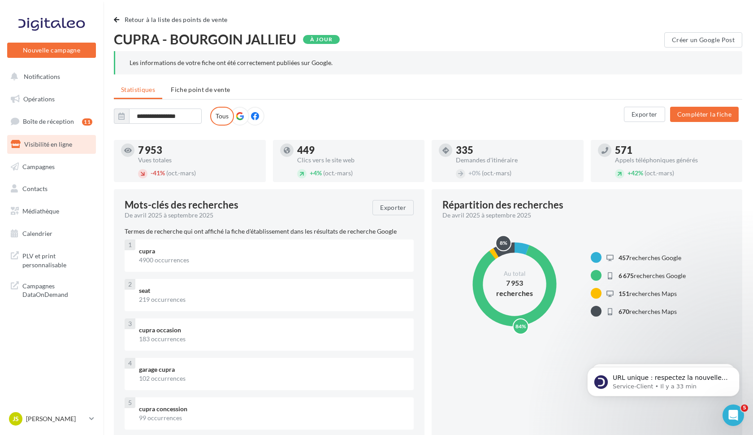
click at [48, 139] on link "Visibilité en ligne" at bounding box center [51, 144] width 92 height 19
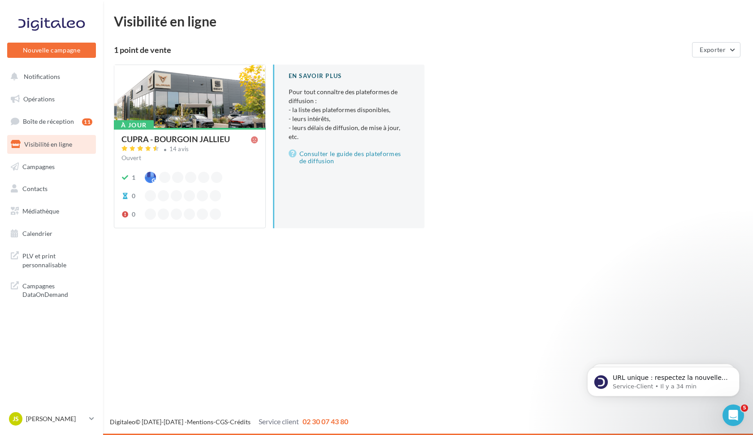
click at [181, 96] on div at bounding box center [189, 97] width 151 height 64
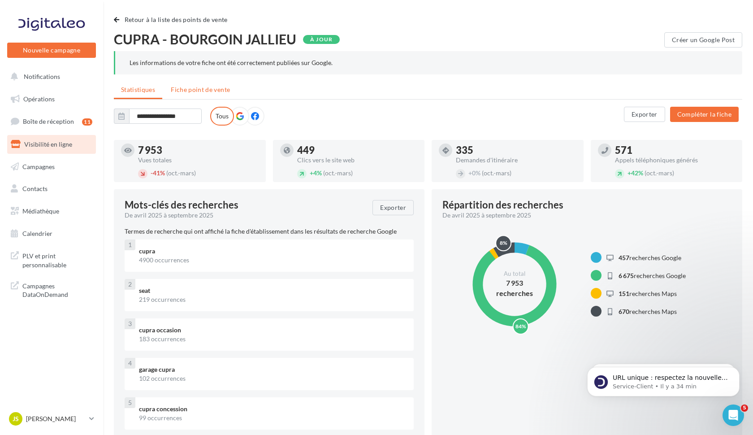
click at [196, 91] on span "Fiche point de vente" at bounding box center [200, 90] width 59 height 8
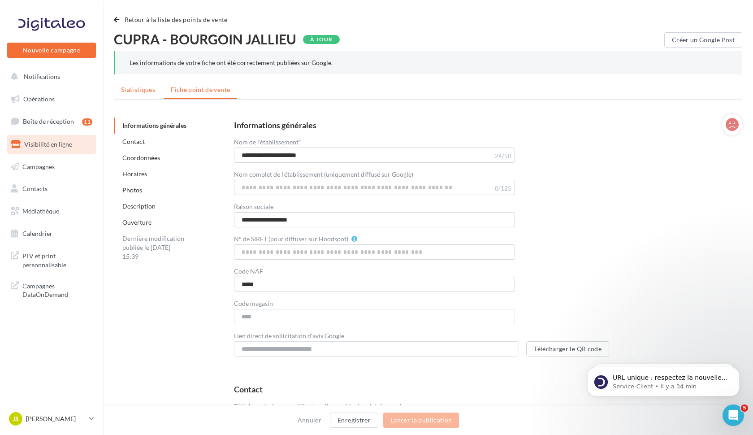
click at [140, 91] on span "Statistiques" at bounding box center [138, 90] width 34 height 8
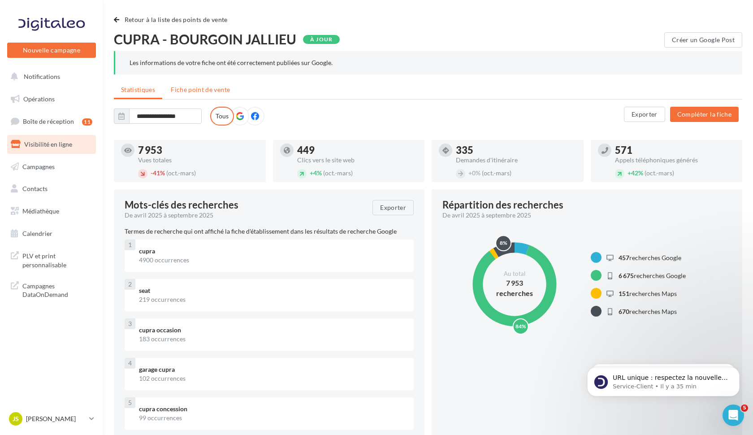
click at [195, 89] on span "Fiche point de vente" at bounding box center [200, 90] width 59 height 8
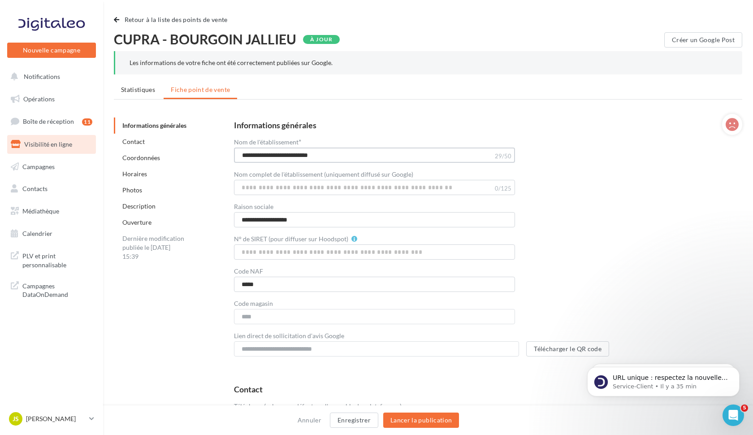
click at [268, 152] on input "**********" at bounding box center [374, 155] width 281 height 15
click at [259, 156] on input "**********" at bounding box center [374, 155] width 281 height 15
drag, startPoint x: 257, startPoint y: 154, endPoint x: 226, endPoint y: 154, distance: 30.9
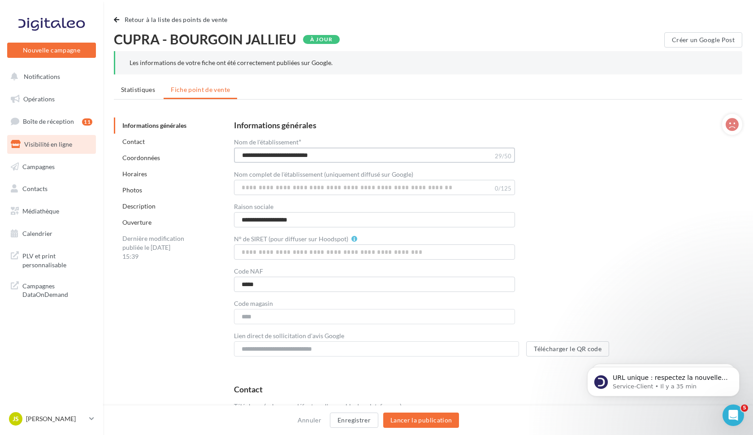
click at [226, 154] on div "**********" at bounding box center [481, 239] width 523 height 250
type input "**********"
click at [264, 186] on input "Nom complet de l'établissement (uniquement diffusé sur Google)" at bounding box center [374, 187] width 281 height 15
paste input "**********"
type input "**********"
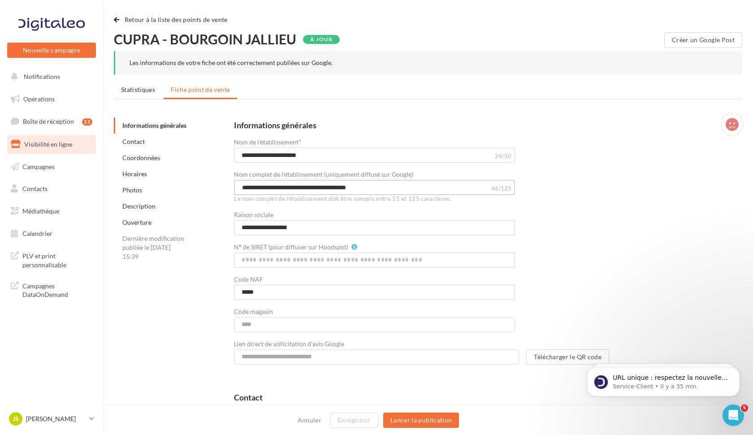
click at [264, 186] on input "**********" at bounding box center [374, 187] width 281 height 15
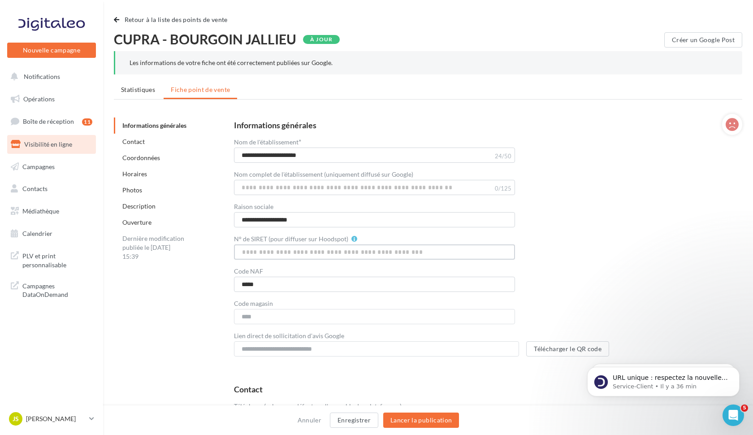
paste input "**********"
type input "**********"
click at [290, 187] on input "Nom complet de l'établissement (uniquement diffusé sur Google)" at bounding box center [374, 187] width 281 height 15
click at [364, 419] on button "Enregistrer" at bounding box center [354, 420] width 48 height 15
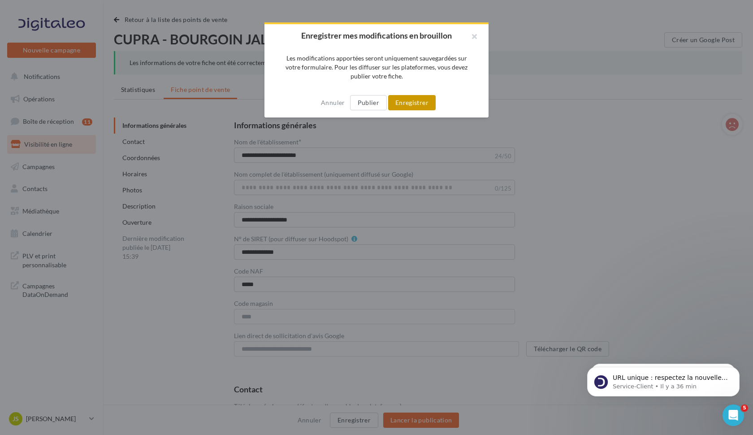
click at [423, 104] on button "Enregistrer" at bounding box center [412, 102] width 48 height 15
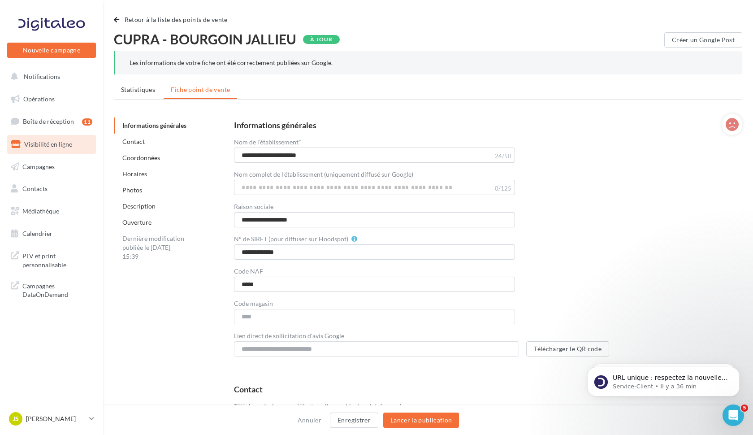
click at [130, 143] on link "Contact" at bounding box center [133, 142] width 22 height 8
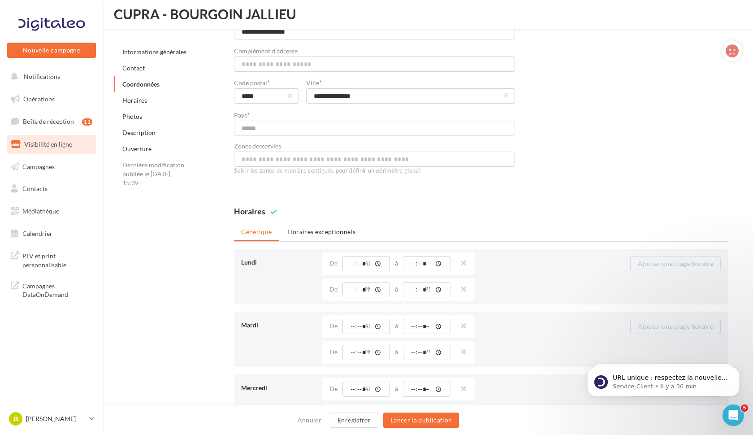
scroll to position [610, 0]
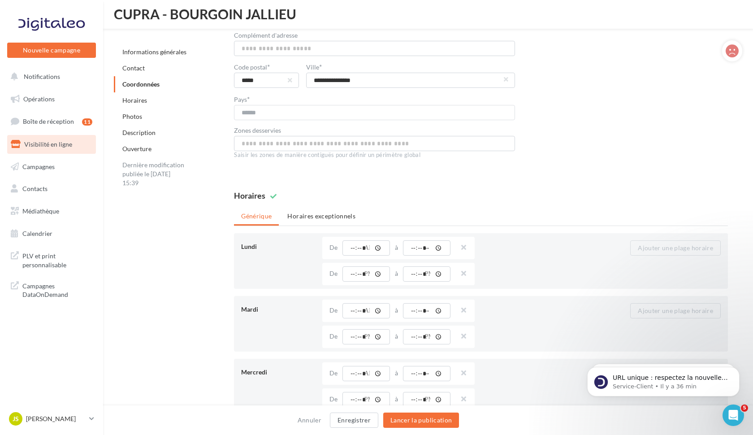
click at [136, 100] on link "Horaires" at bounding box center [134, 100] width 25 height 8
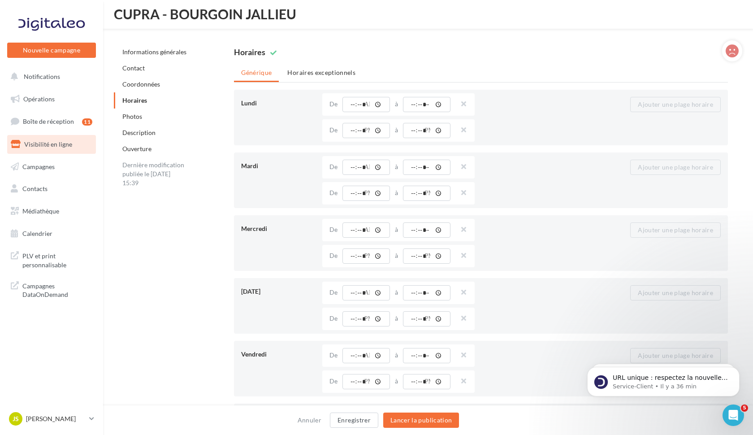
click at [134, 115] on link "Photos" at bounding box center [132, 117] width 20 height 8
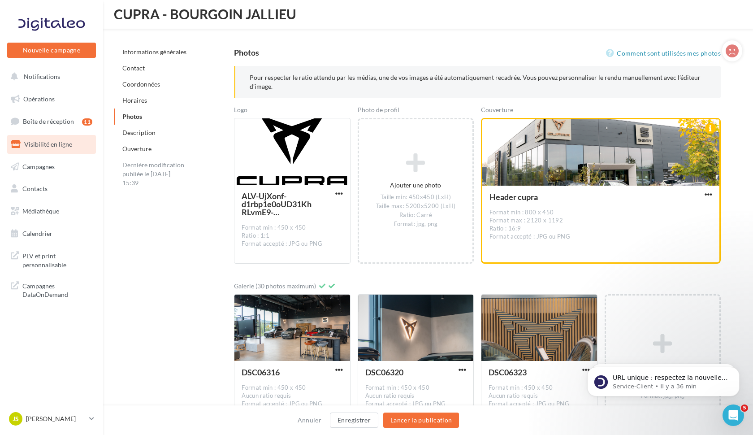
click at [132, 136] on div "Description" at bounding box center [181, 133] width 135 height 16
click at [133, 133] on link "Description" at bounding box center [138, 133] width 33 height 8
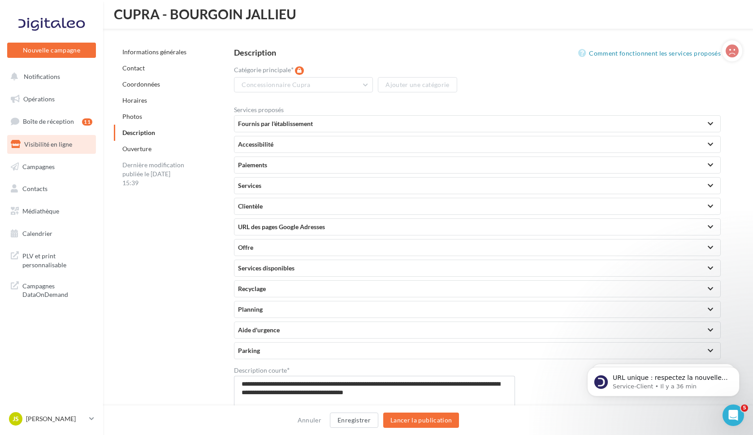
click at [134, 153] on div "Ouverture" at bounding box center [181, 149] width 135 height 16
click at [134, 155] on div "Ouverture" at bounding box center [181, 149] width 135 height 16
click at [135, 150] on link "Ouverture" at bounding box center [136, 149] width 29 height 8
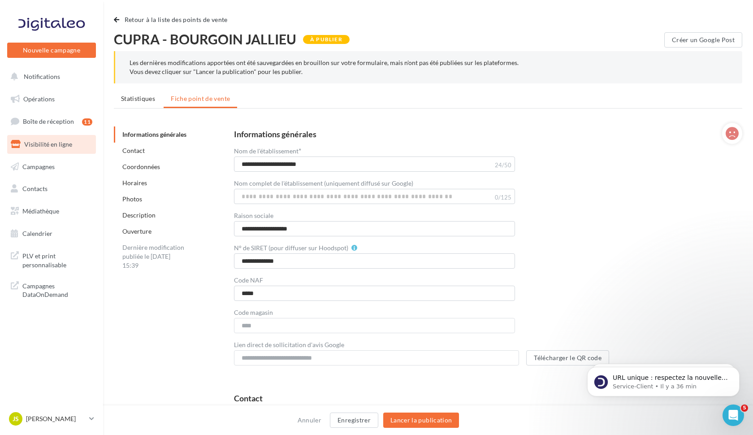
scroll to position [0, 0]
click at [49, 143] on span "Visibilité en ligne" at bounding box center [48, 144] width 48 height 8
